Goal: Task Accomplishment & Management: Complete application form

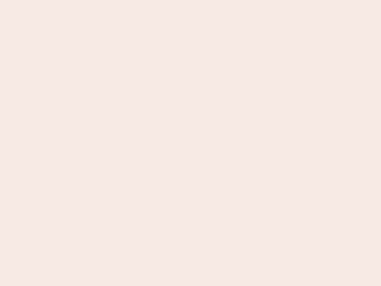
click at [190, 143] on nb-app "Almost there Thank you for registering for Newbook. Your account is under revie…" at bounding box center [190, 143] width 381 height 286
click at [190, 0] on nb-app "Almost there Thank you for registering for Newbook. Your account is under revie…" at bounding box center [190, 143] width 381 height 286
click at [204, 0] on nb-app "Almost there Thank you for registering for Newbook. Your account is under revie…" at bounding box center [190, 143] width 381 height 286
click at [190, 143] on nb-app "Almost there Thank you for registering for Newbook. Your account is under revie…" at bounding box center [190, 143] width 381 height 286
click at [190, 0] on nb-app "Almost there Thank you for registering for Newbook. Your account is under revie…" at bounding box center [190, 143] width 381 height 286
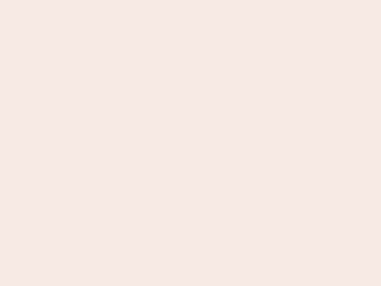
click at [133, 0] on nb-app "Almost there Thank you for registering for Newbook. Your account is under revie…" at bounding box center [190, 143] width 381 height 286
click at [190, 143] on nb-app "Almost there Thank you for registering for Newbook. Your account is under revie…" at bounding box center [190, 143] width 381 height 286
click at [190, 0] on nb-app "Almost there Thank you for registering for Newbook. Your account is under revie…" at bounding box center [190, 143] width 381 height 286
click at [133, 0] on nb-app "Almost there Thank you for registering for Newbook. Your account is under revie…" at bounding box center [190, 143] width 381 height 286
click at [190, 143] on nb-app "Almost there Thank you for registering for Newbook. Your account is under revie…" at bounding box center [190, 143] width 381 height 286
